Goal: Transaction & Acquisition: Obtain resource

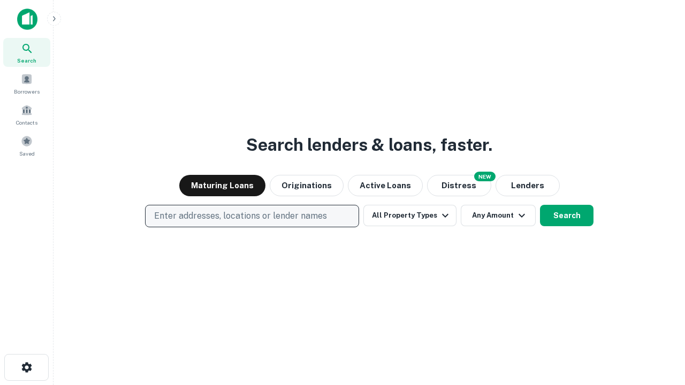
click at [251, 216] on p "Enter addresses, locations or lender names" at bounding box center [240, 216] width 173 height 13
type input "**********"
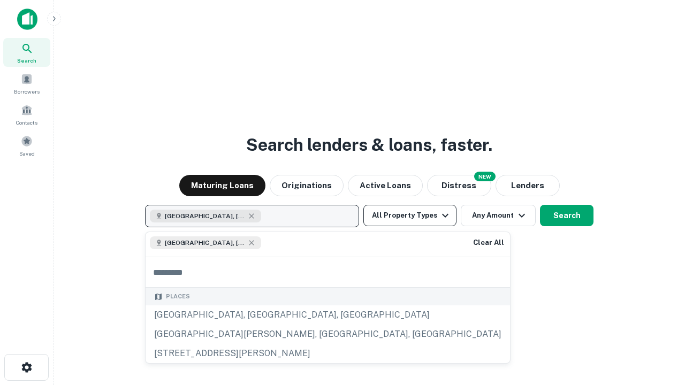
click at [410, 216] on button "All Property Types" at bounding box center [409, 215] width 93 height 21
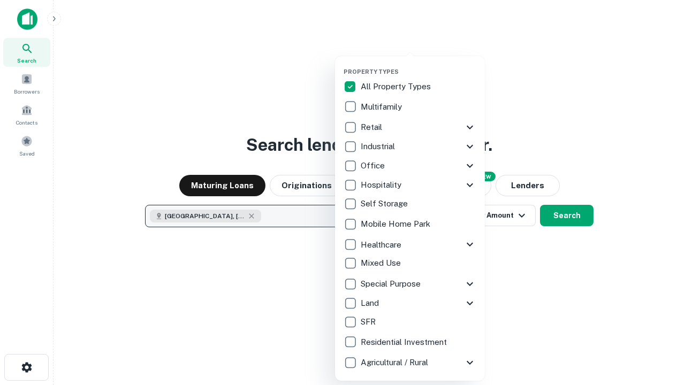
click at [418, 65] on button "button" at bounding box center [418, 65] width 150 height 1
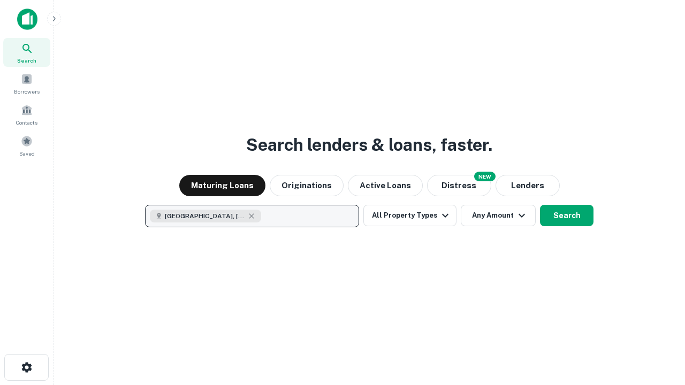
scroll to position [17, 0]
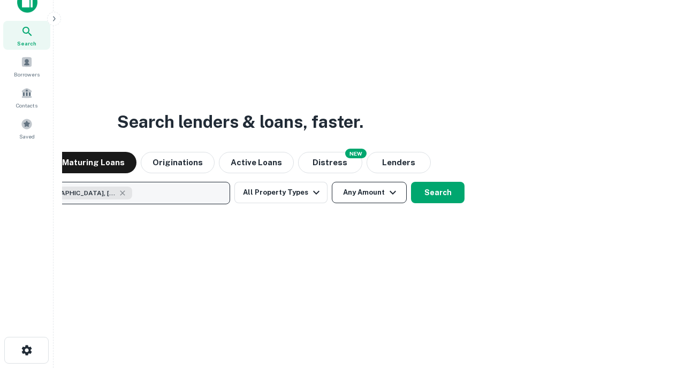
click at [332, 182] on button "Any Amount" at bounding box center [369, 192] width 75 height 21
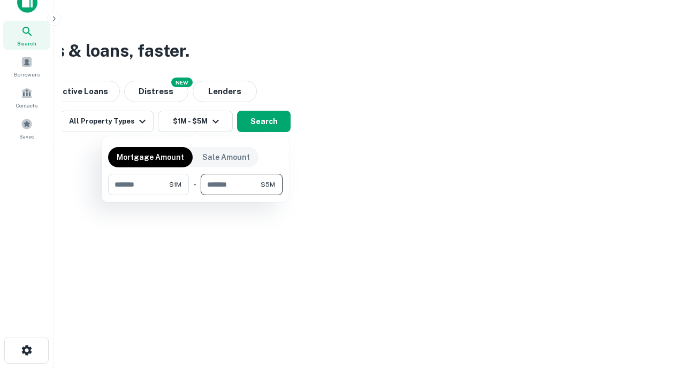
type input "*******"
click at [195, 195] on button "button" at bounding box center [195, 195] width 174 height 1
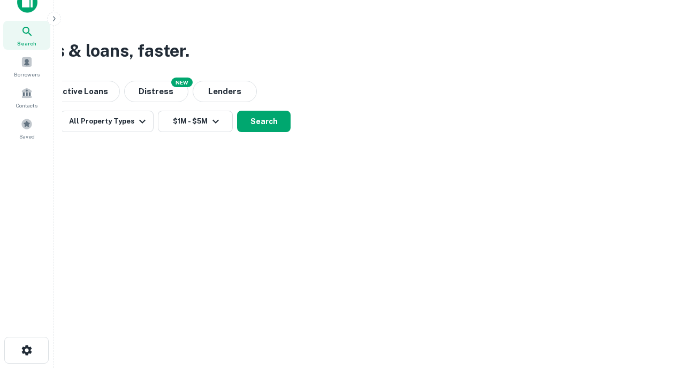
scroll to position [17, 0]
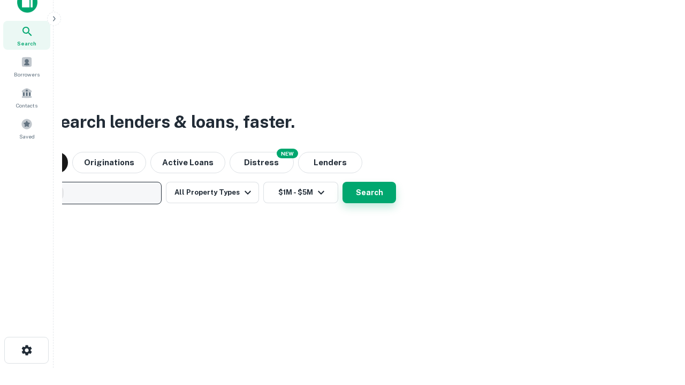
click at [342, 182] on button "Search" at bounding box center [368, 192] width 53 height 21
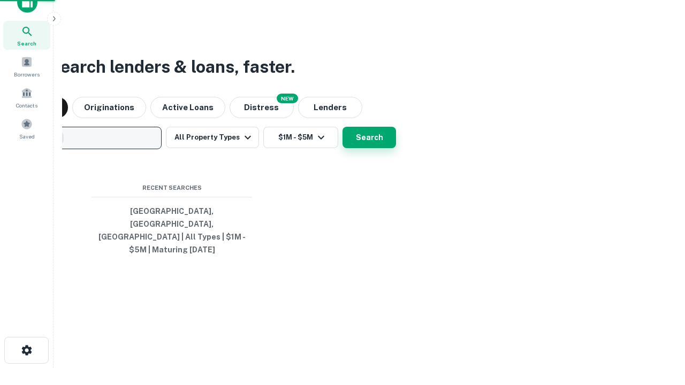
scroll to position [35, 303]
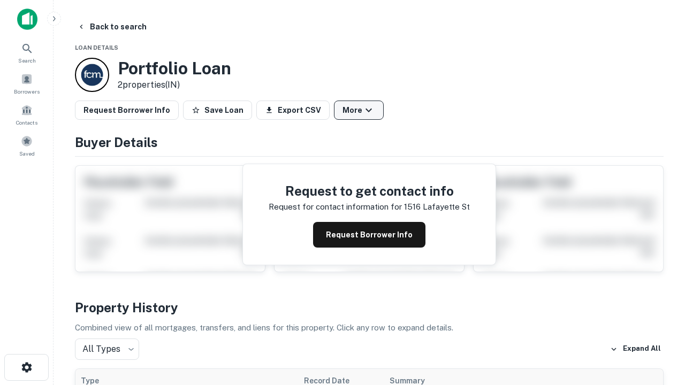
click at [358, 110] on button "More" at bounding box center [359, 110] width 50 height 19
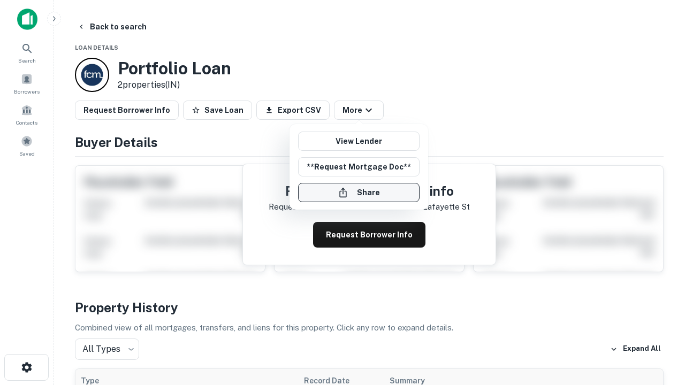
click at [358, 193] on button "Share" at bounding box center [358, 192] width 121 height 19
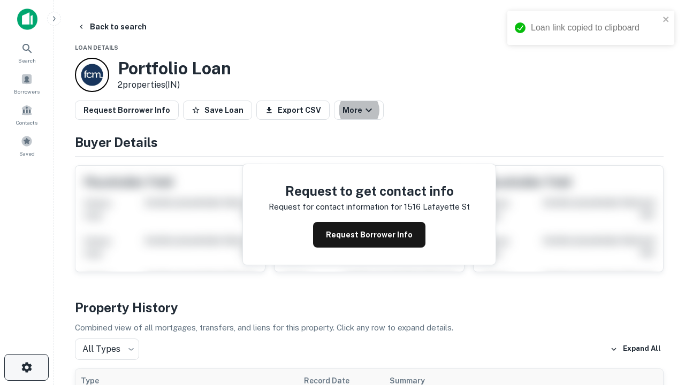
click at [26, 368] on icon "button" at bounding box center [26, 367] width 13 height 13
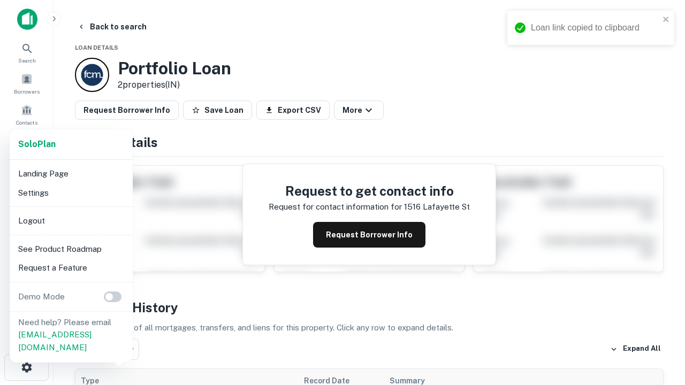
click at [71, 220] on li "Logout" at bounding box center [71, 220] width 114 height 19
